Goal: Transaction & Acquisition: Obtain resource

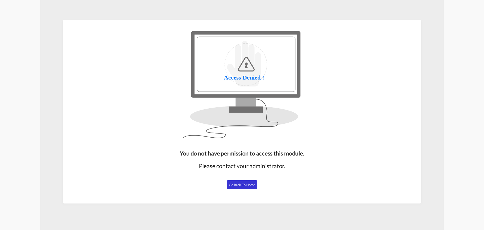
click at [249, 182] on button "Go Back to Home" at bounding box center [242, 184] width 30 height 9
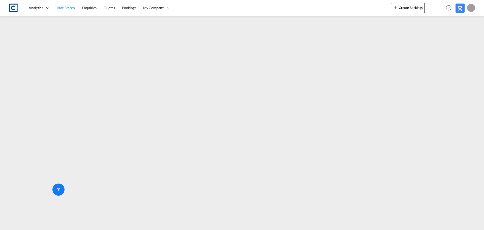
click at [71, 10] on span "Rate Search" at bounding box center [66, 8] width 18 height 4
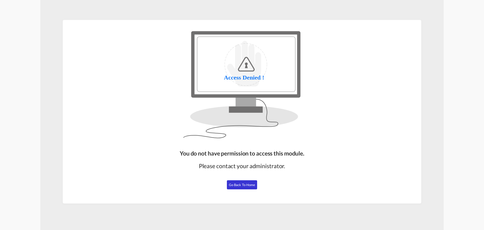
drag, startPoint x: 246, startPoint y: 184, endPoint x: 245, endPoint y: 175, distance: 9.6
click at [246, 184] on span "Go Back to Home" at bounding box center [242, 185] width 26 height 4
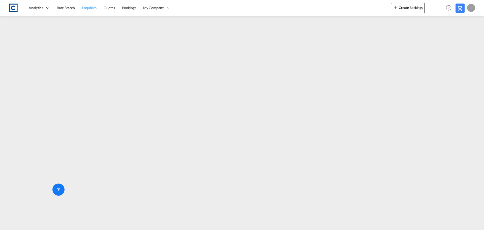
drag, startPoint x: 63, startPoint y: 9, endPoint x: 80, endPoint y: 0, distance: 18.5
click at [63, 9] on span "Rate Search" at bounding box center [66, 8] width 18 height 4
